Goal: Task Accomplishment & Management: Manage account settings

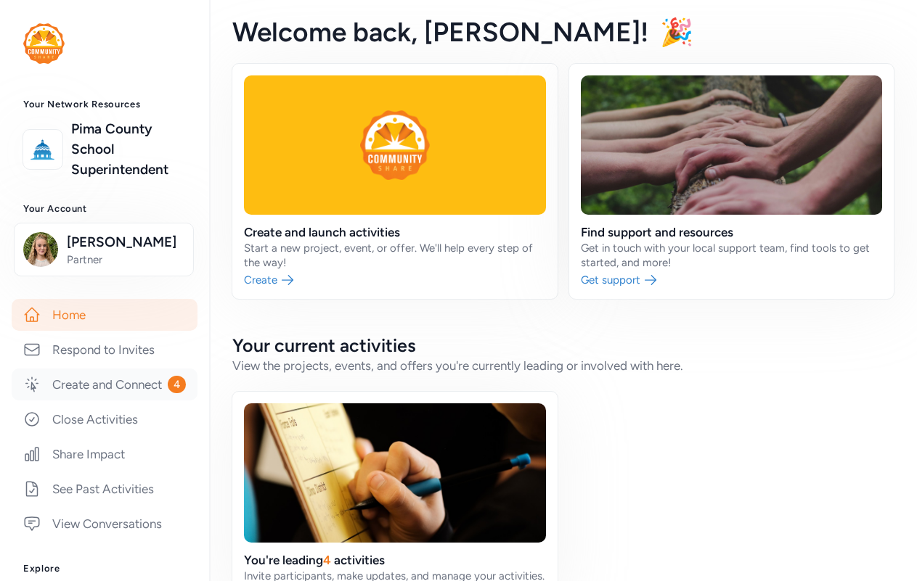
click at [75, 401] on link "Create and Connect 4" at bounding box center [105, 385] width 186 height 32
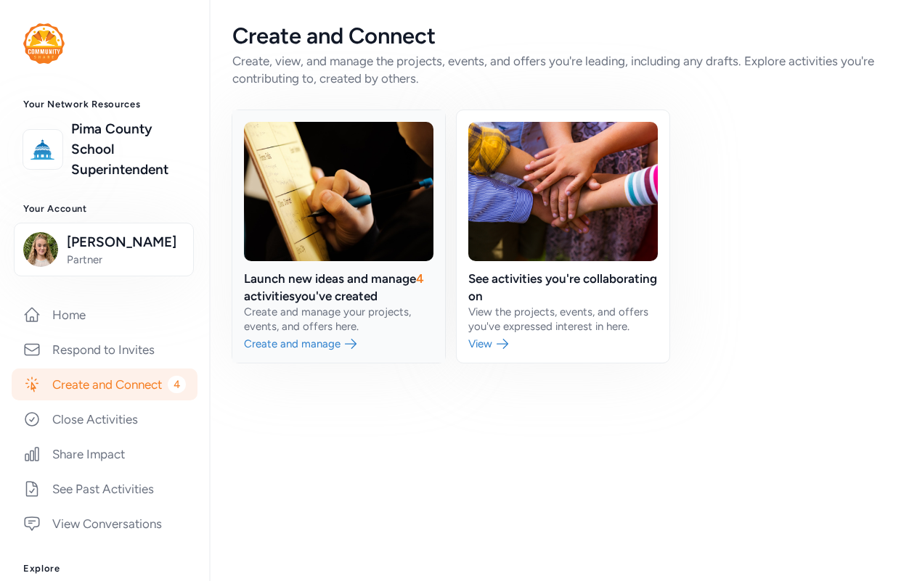
click at [389, 315] on link at bounding box center [338, 236] width 213 height 253
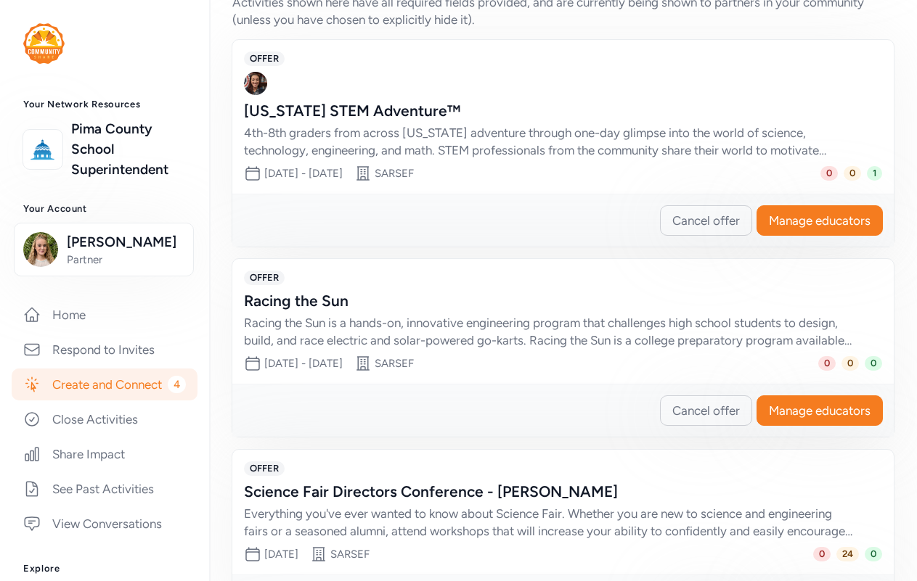
scroll to position [735, 0]
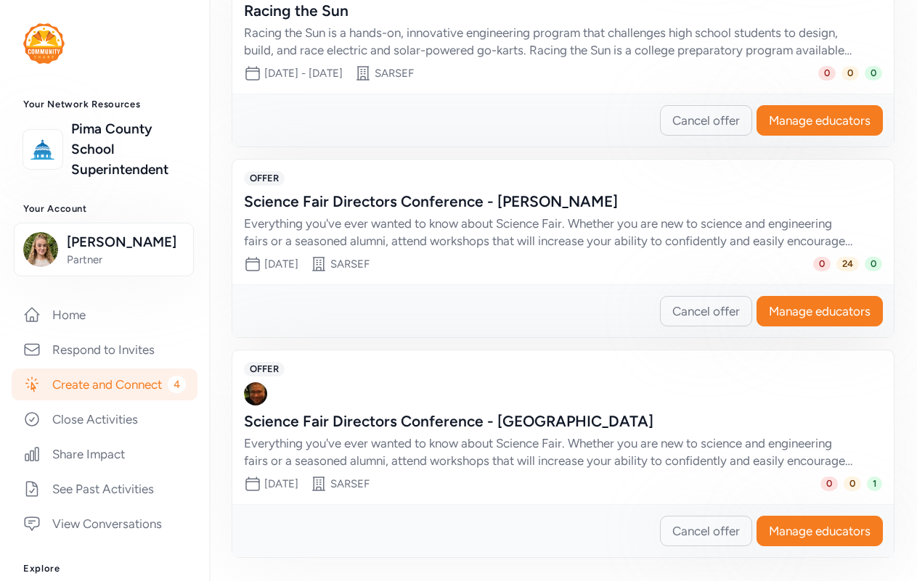
click at [765, 228] on div "Everything you've ever wanted to know about Science Fair. Whether you are new t…" at bounding box center [548, 232] width 609 height 35
click at [435, 200] on div "Science Fair Directors Conference - [PERSON_NAME]" at bounding box center [548, 202] width 609 height 20
click at [820, 306] on span "Manage educators" at bounding box center [820, 311] width 102 height 17
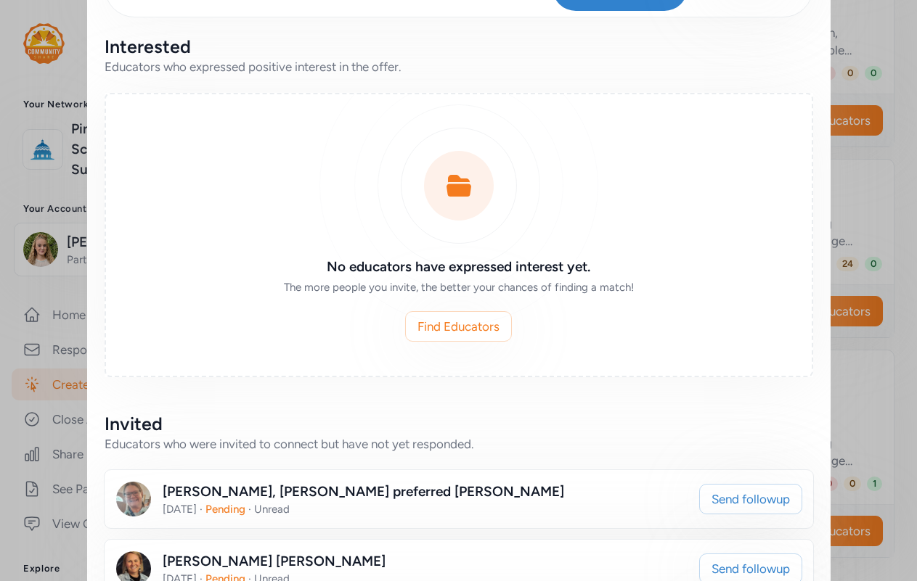
scroll to position [53, 0]
